Goal: Check status: Verify the current state of an ongoing process or item

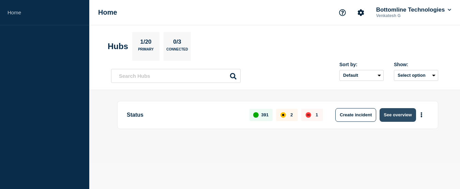
click at [386, 115] on button "See overview" at bounding box center [397, 115] width 36 height 14
click at [392, 112] on button "See overview" at bounding box center [397, 115] width 36 height 14
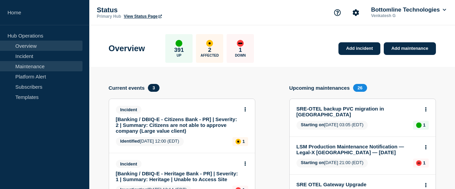
click at [28, 65] on link "Maintenance" at bounding box center [41, 66] width 82 height 10
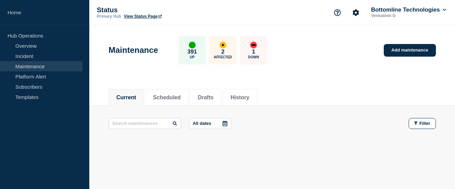
click at [36, 68] on link "Maintenance" at bounding box center [41, 66] width 82 height 10
